Goal: Task Accomplishment & Management: Manage account settings

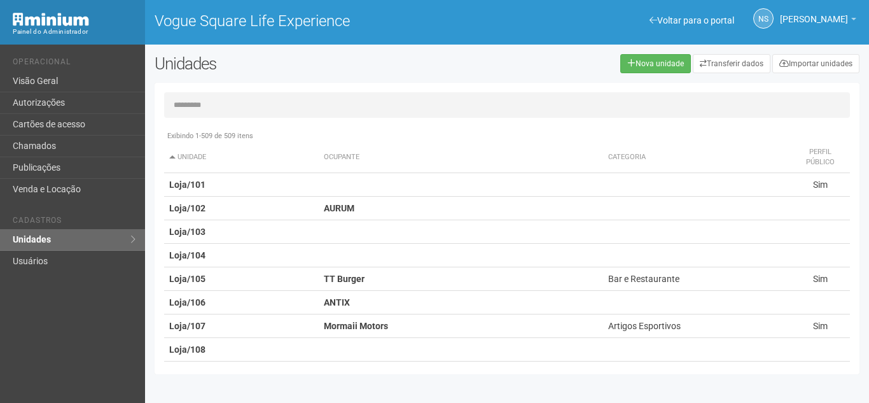
click at [273, 95] on input "text" at bounding box center [507, 104] width 686 height 25
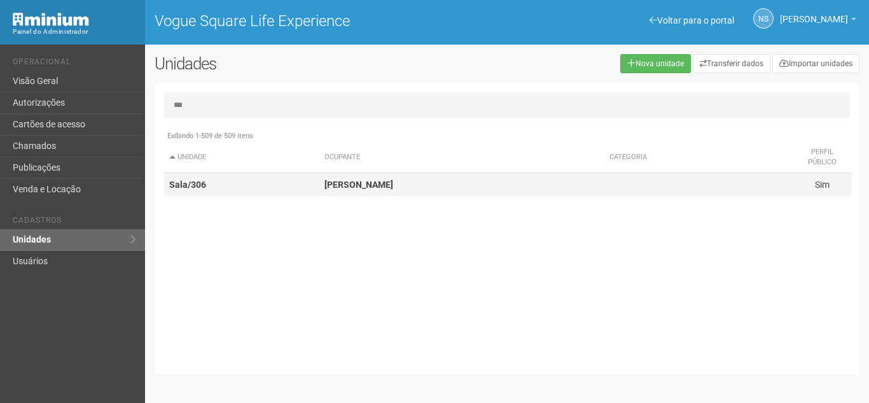
type input "***"
click at [304, 179] on td "Sala/306" at bounding box center [241, 185] width 155 height 24
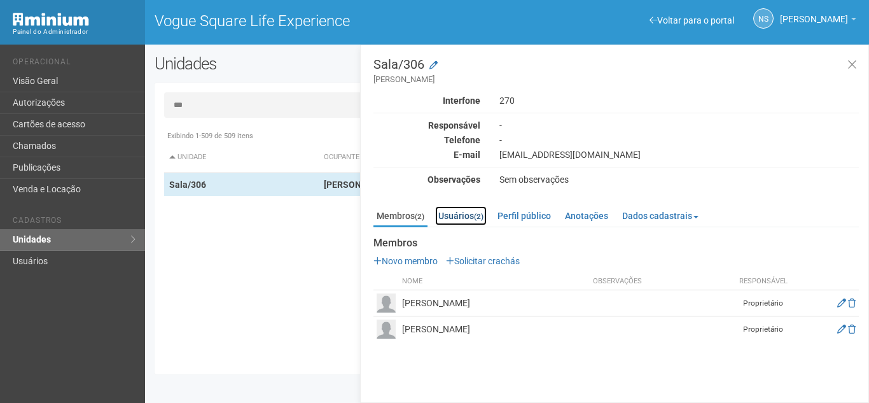
click at [448, 217] on link "Usuários (2)" at bounding box center [461, 215] width 52 height 19
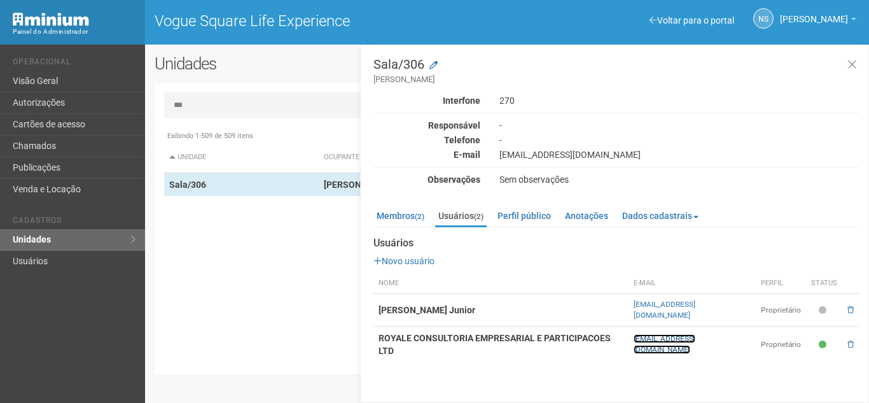
click at [695, 334] on link "[EMAIL_ADDRESS][DOMAIN_NAME]" at bounding box center [665, 344] width 62 height 20
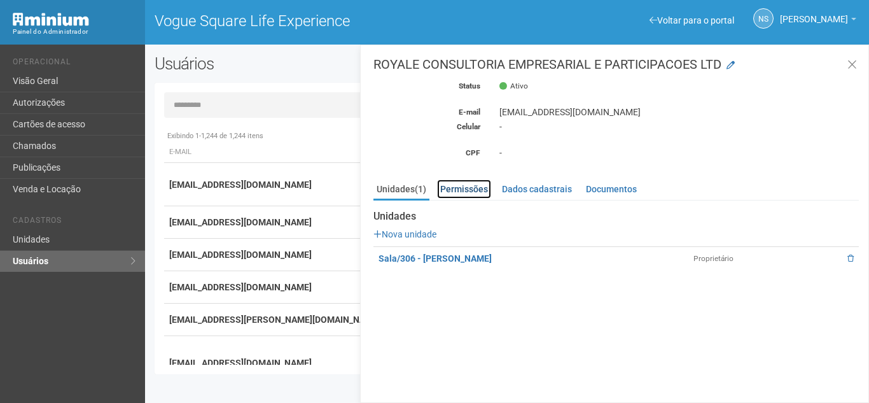
click at [480, 185] on link "Permissões" at bounding box center [464, 188] width 54 height 19
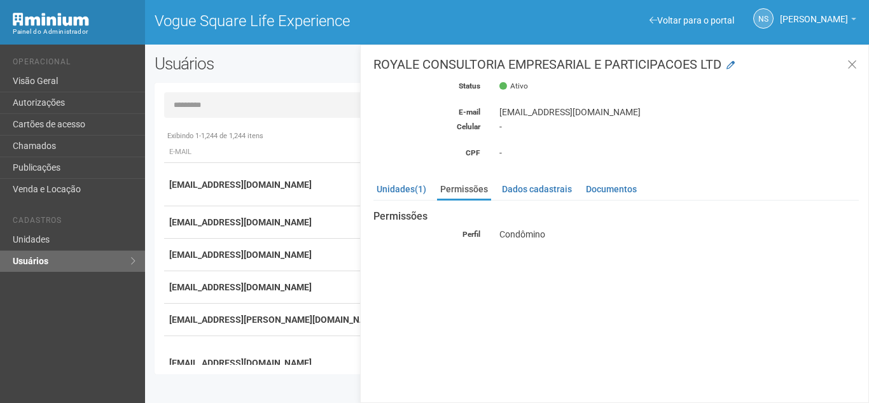
click at [653, 116] on div "[EMAIL_ADDRESS][DOMAIN_NAME]" at bounding box center [679, 111] width 379 height 11
click at [516, 114] on div "[EMAIL_ADDRESS][DOMAIN_NAME]" at bounding box center [679, 111] width 379 height 11
click at [517, 114] on div "[EMAIL_ADDRESS][DOMAIN_NAME]" at bounding box center [679, 111] width 379 height 11
click at [524, 115] on div "[EMAIL_ADDRESS][DOMAIN_NAME]" at bounding box center [679, 111] width 379 height 11
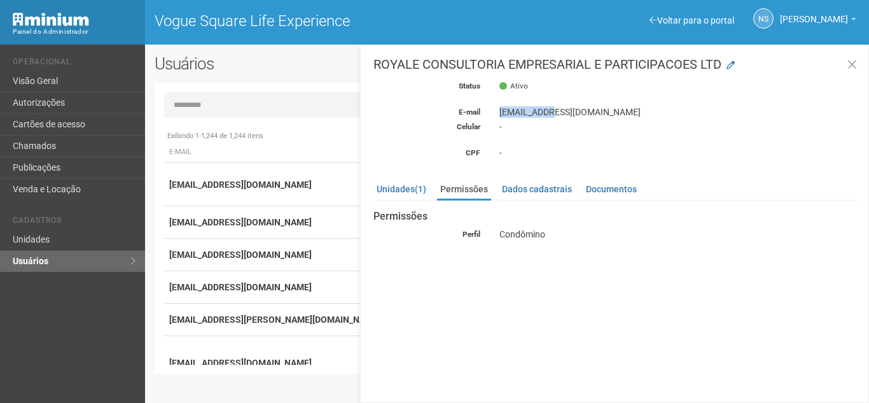
click at [524, 115] on div "[EMAIL_ADDRESS][DOMAIN_NAME]" at bounding box center [679, 111] width 379 height 11
click at [219, 94] on input "text" at bounding box center [507, 104] width 686 height 25
paste input "**********"
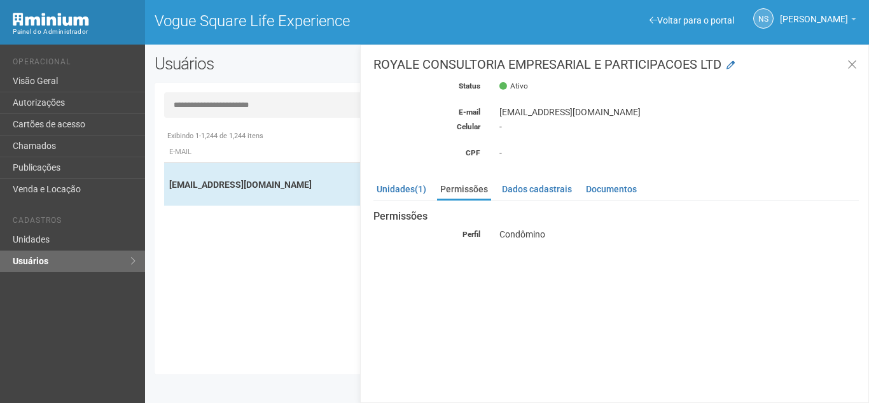
type input "**********"
drag, startPoint x: 866, startPoint y: 60, endPoint x: 859, endPoint y: 61, distance: 6.4
click at [861, 60] on div "ROYALE CONSULTORIA EMPRESARIAL E PARTICIPACOES LTD Status Ativo E-mail [EMAIL_A…" at bounding box center [614, 224] width 509 height 358
click at [859, 61] on button at bounding box center [852, 65] width 26 height 27
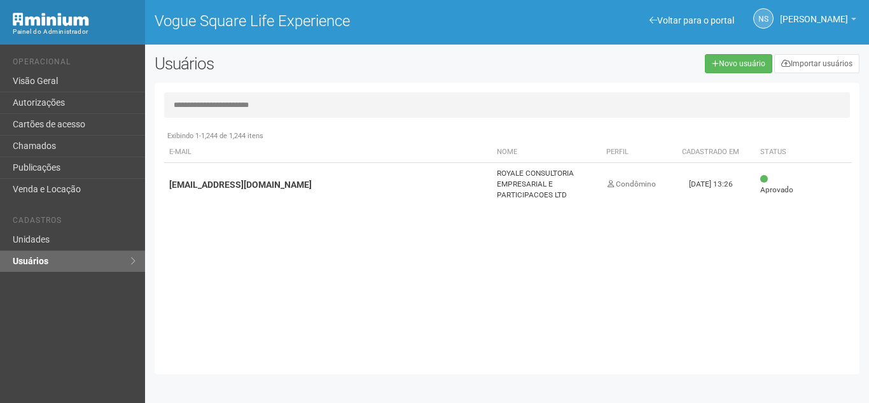
click at [698, 263] on div "Exibindo 1-1,244 de 1,244 itens E-mail Nome Perfil Cadastrado em Status [EMAIL_…" at bounding box center [511, 244] width 695 height 240
click at [70, 240] on link "Unidades" at bounding box center [72, 240] width 145 height 22
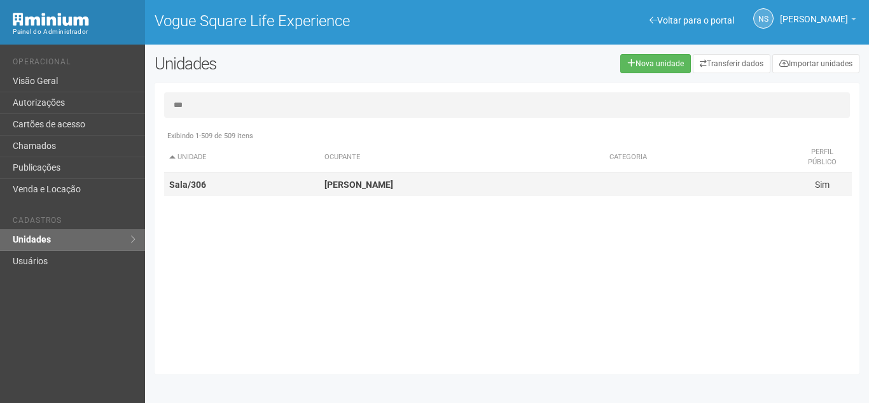
type input "***"
click at [432, 190] on td "Sandra" at bounding box center [461, 185] width 285 height 24
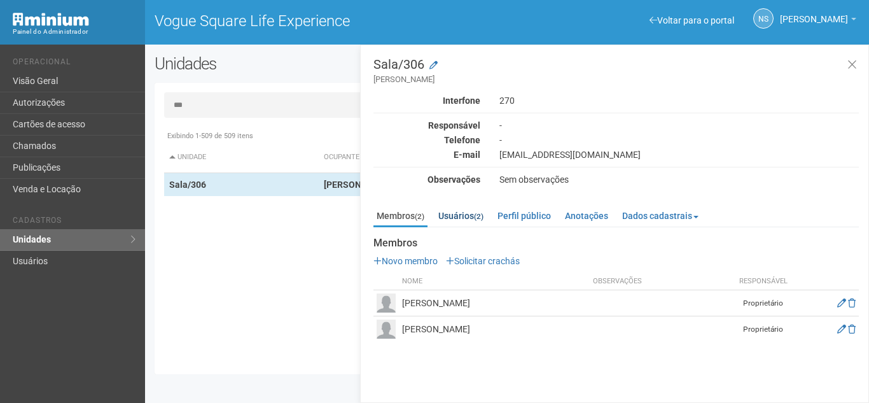
click at [471, 205] on div "Membros (2) Usuários (2) Perfil público Anotações Dados cadastrais Proprietário…" at bounding box center [615, 271] width 485 height 142
click at [468, 208] on link "Usuários (2)" at bounding box center [461, 215] width 52 height 19
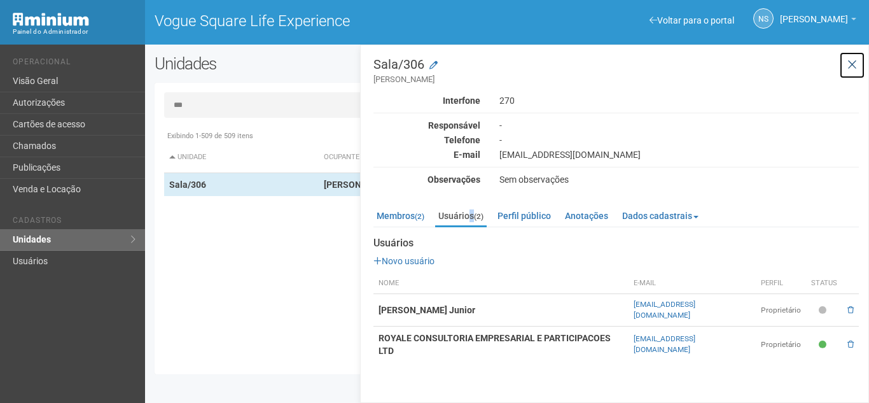
click at [850, 64] on icon at bounding box center [852, 65] width 10 height 13
